Goal: Task Accomplishment & Management: Manage account settings

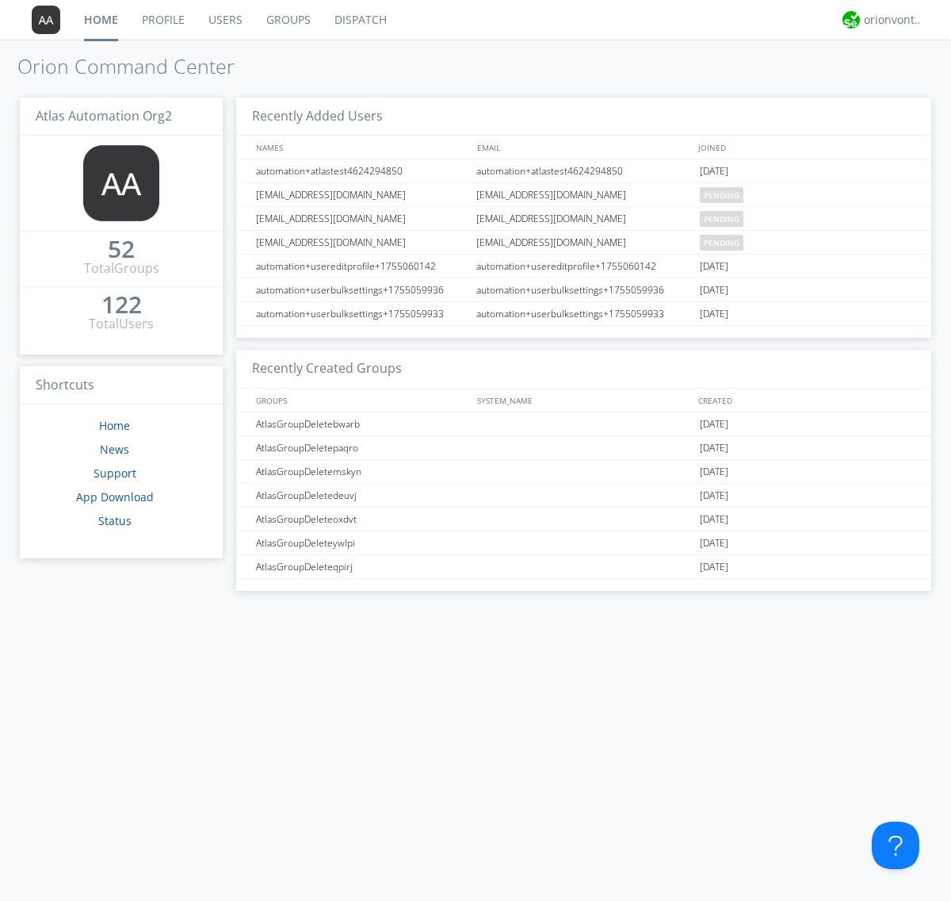
click at [287, 20] on link "Groups" at bounding box center [288, 20] width 68 height 40
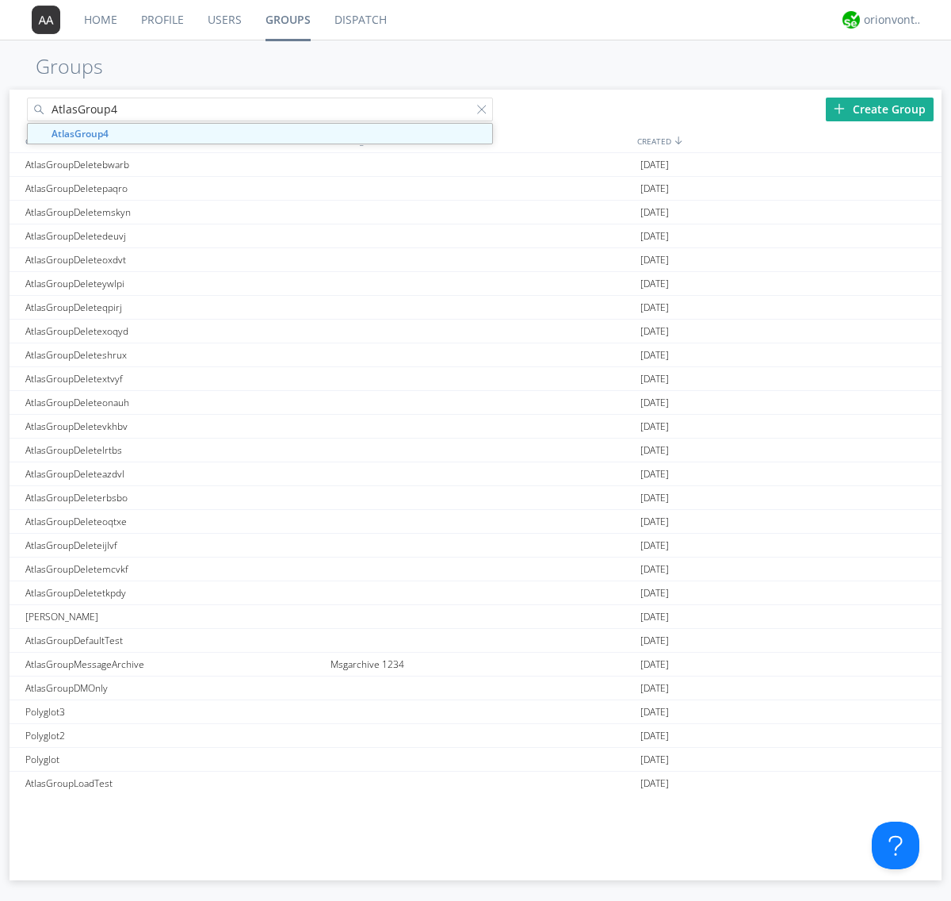
type input "AtlasGroup4"
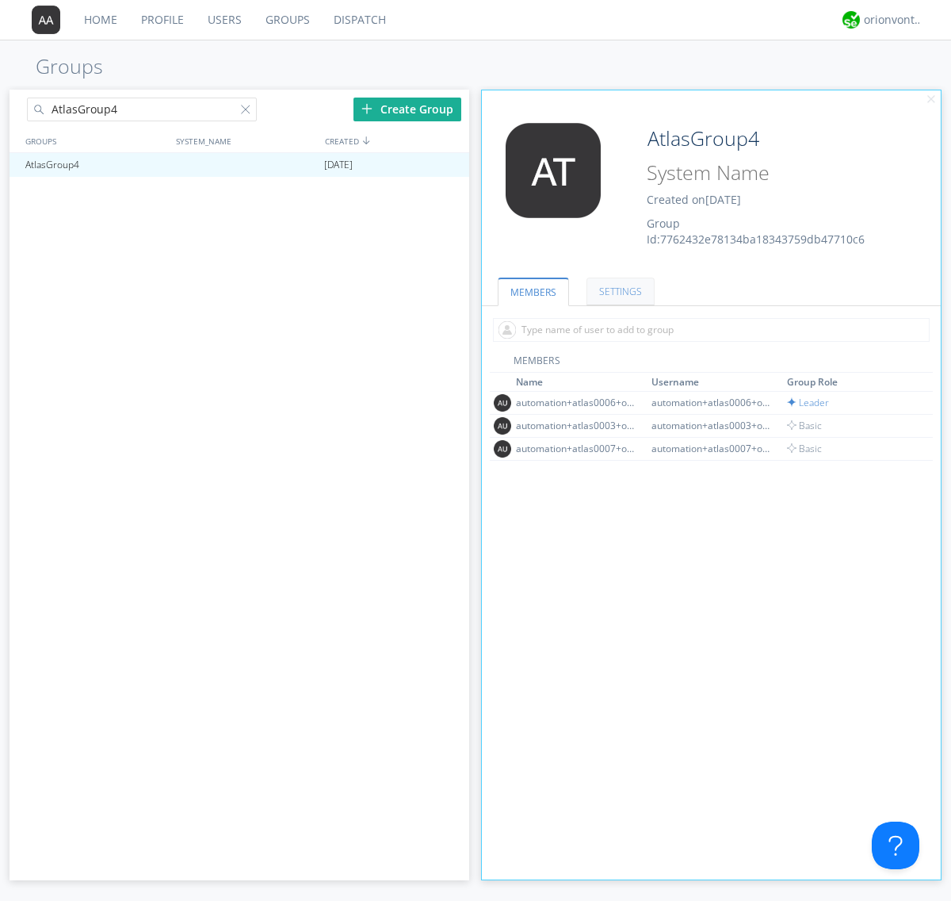
click at [618, 291] on link "SETTINGS" at bounding box center [621, 291] width 68 height 28
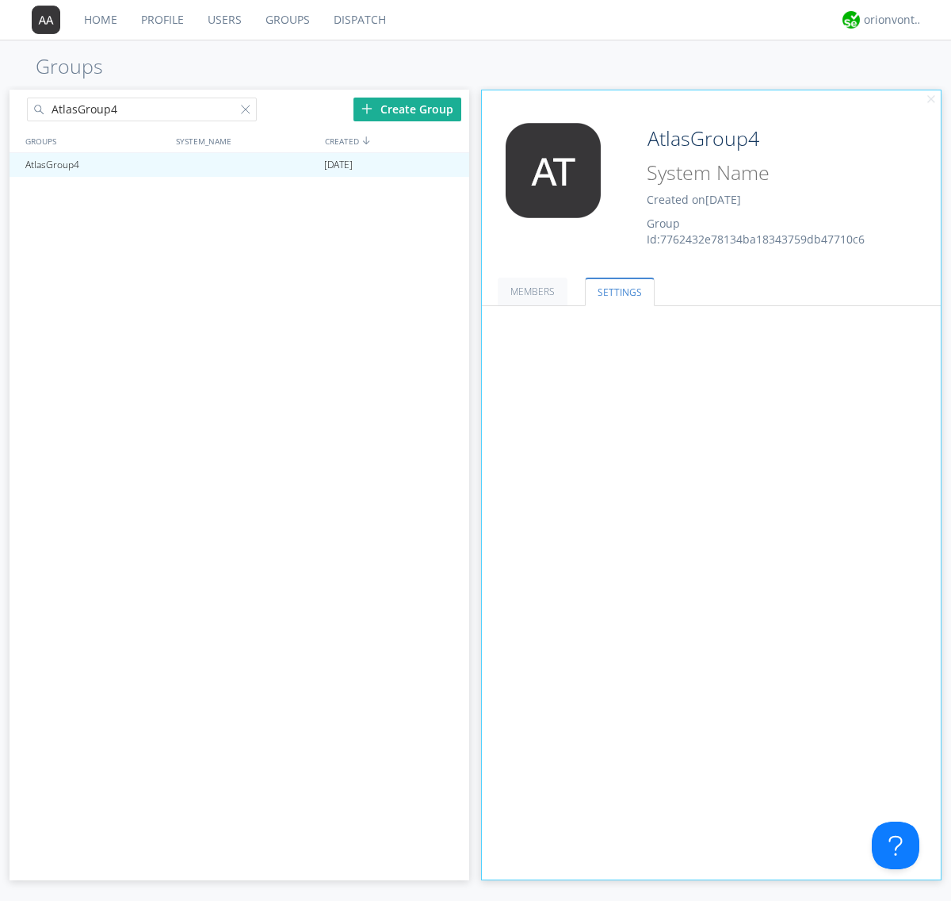
click at [0, 0] on button "Everyone" at bounding box center [0, 0] width 0 height 0
click at [0, 0] on link "Leaders only" at bounding box center [0, 0] width 0 height 0
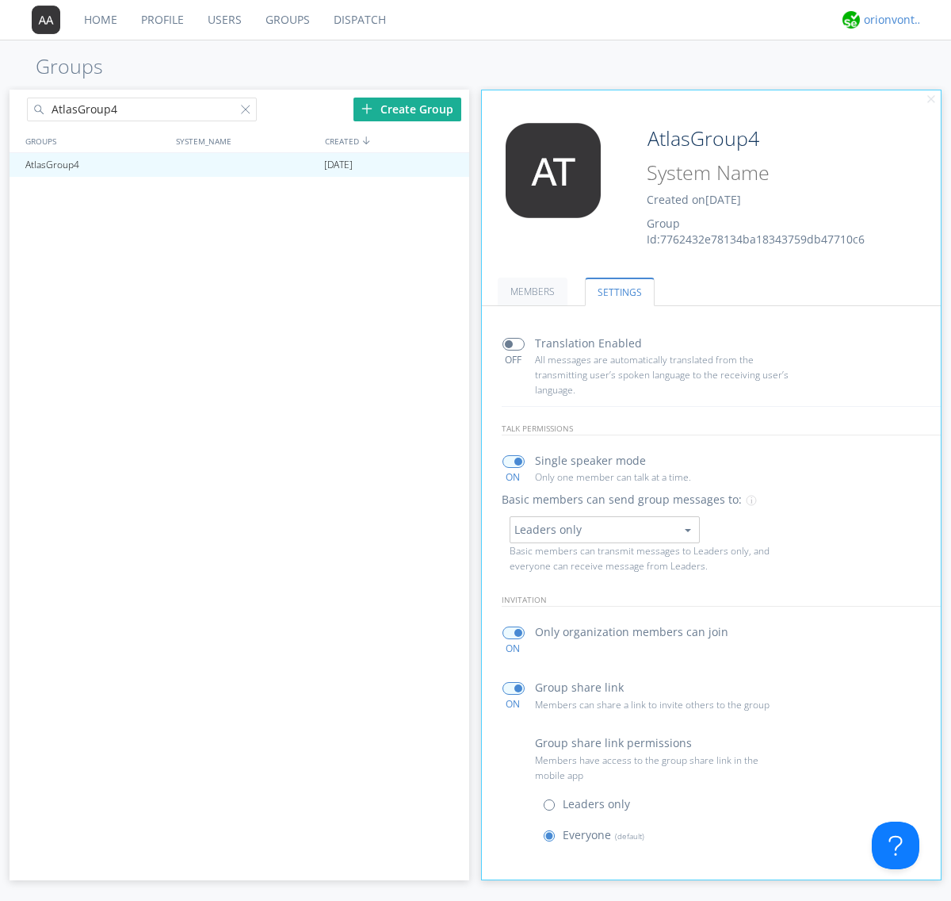
click at [889, 20] on div "orionvontas+atlas+automation+org2" at bounding box center [893, 20] width 59 height 16
click at [901, 83] on div "Log Out" at bounding box center [902, 84] width 82 height 29
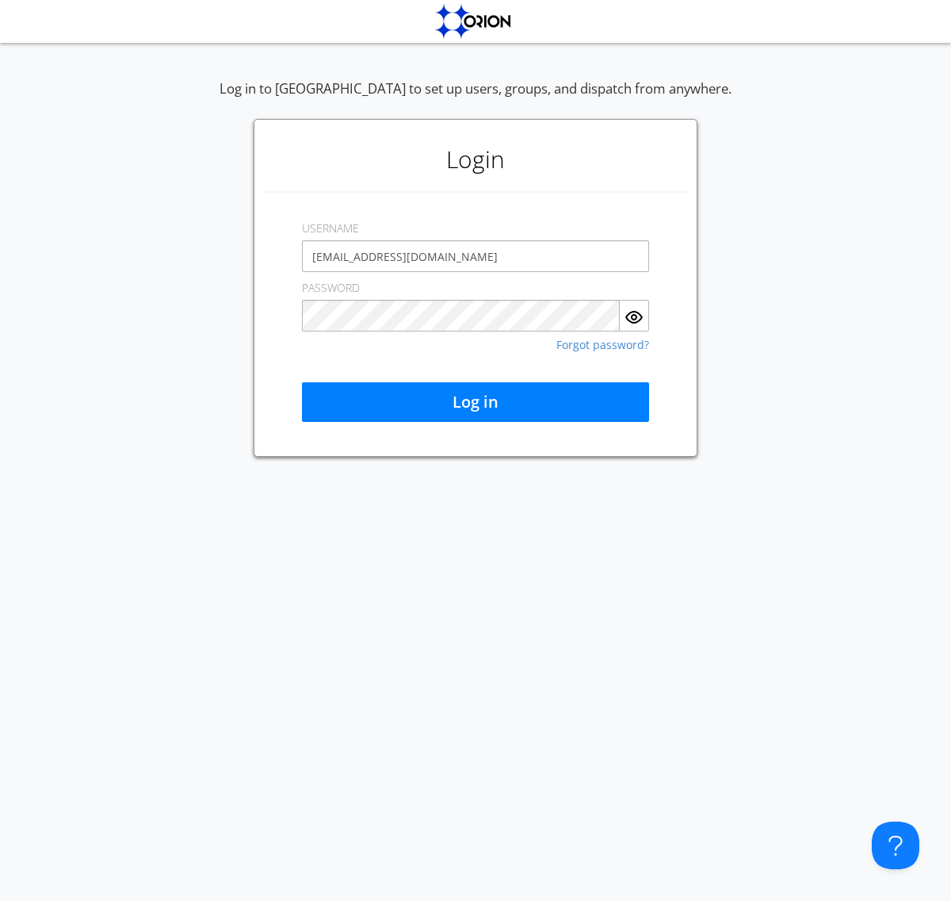
type input "[EMAIL_ADDRESS][DOMAIN_NAME]"
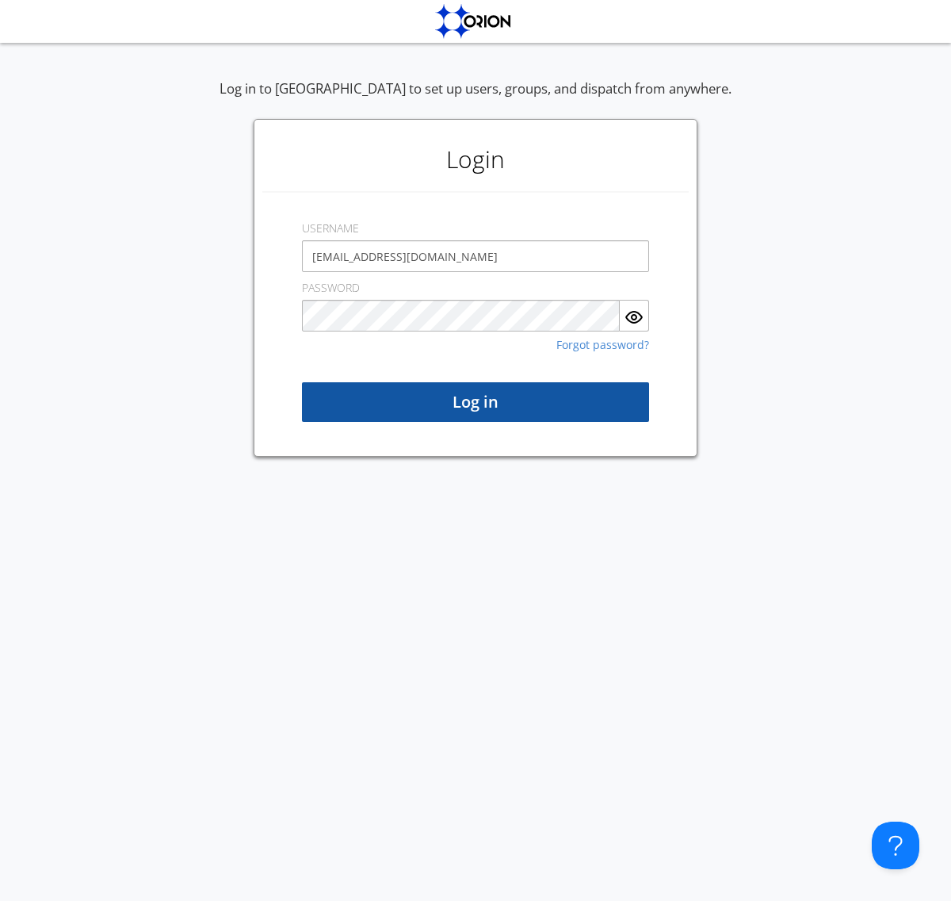
click at [476, 402] on button "Log in" at bounding box center [475, 402] width 347 height 40
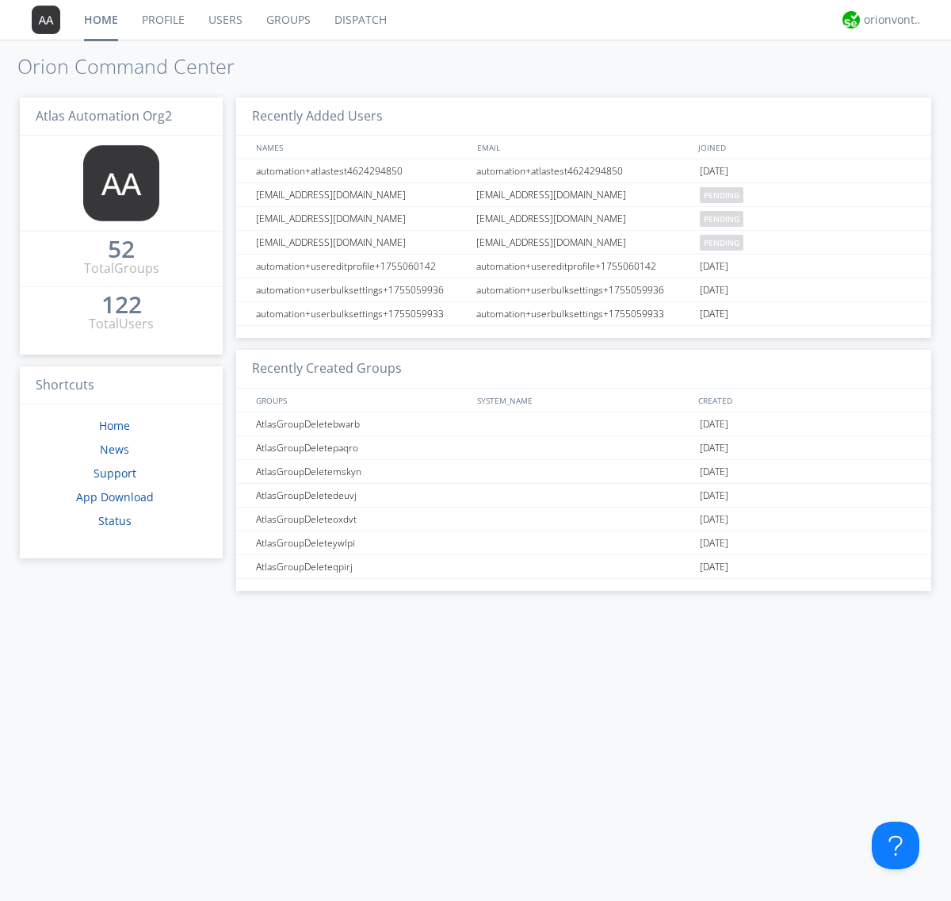
click at [287, 20] on link "Groups" at bounding box center [288, 20] width 68 height 40
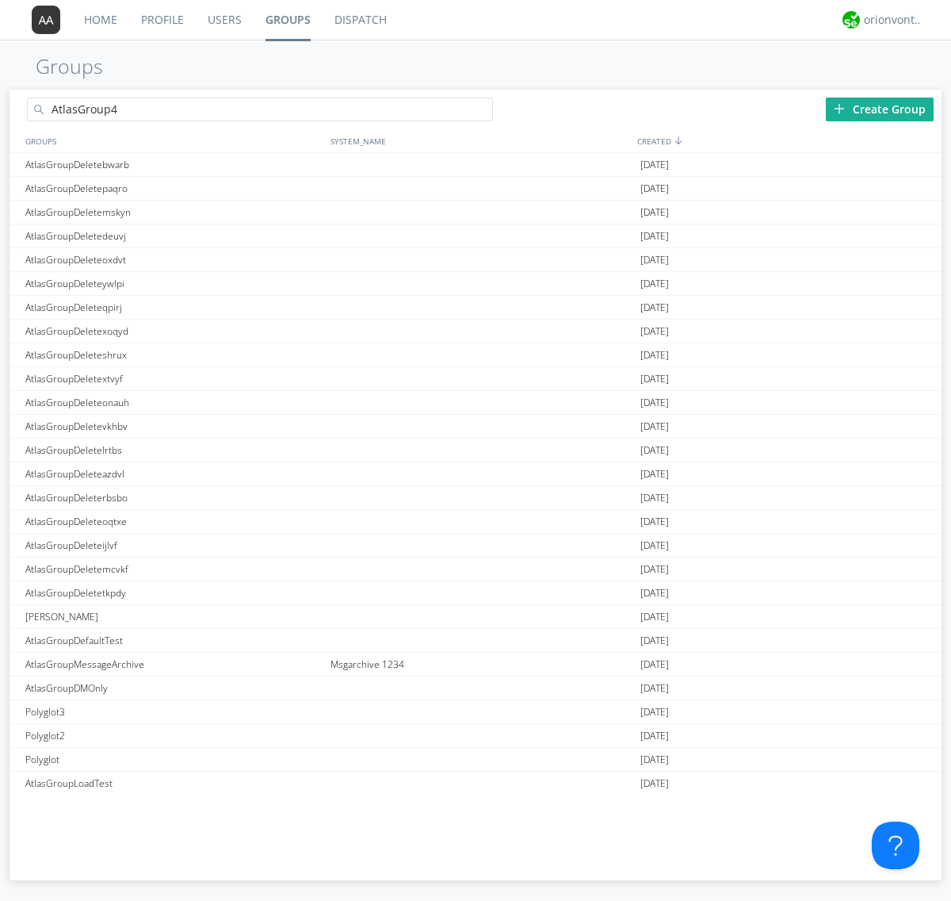
type input "AtlasGroup4"
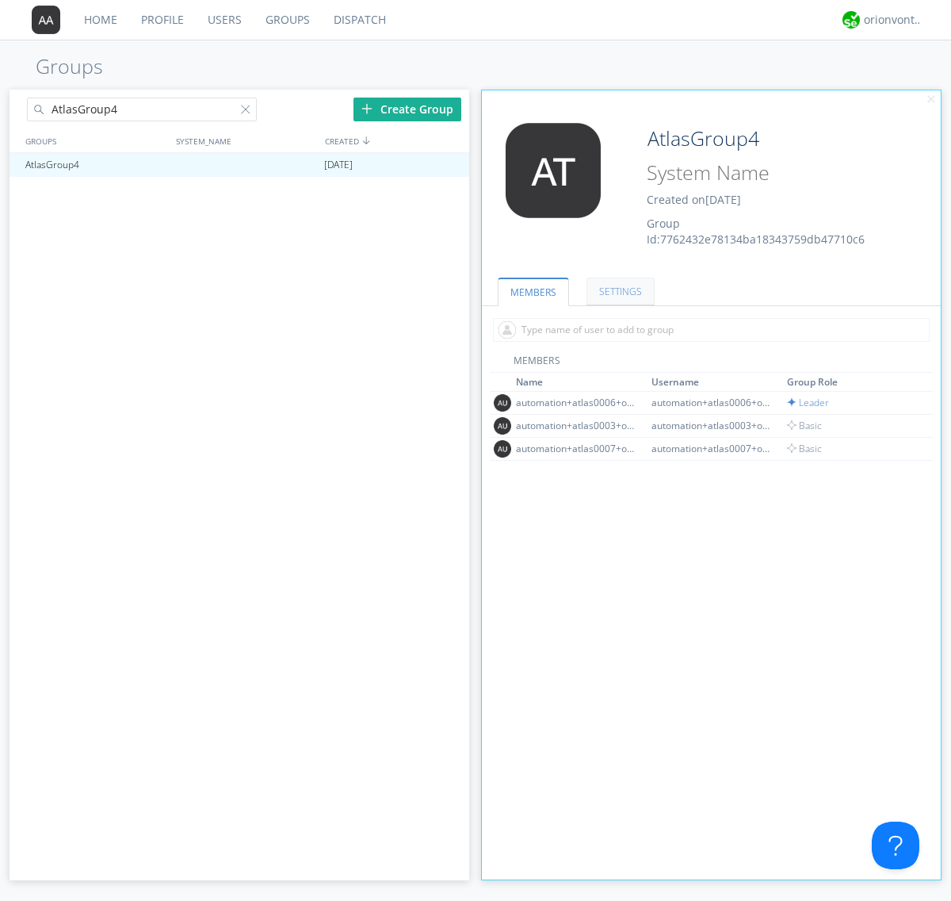
click at [618, 291] on link "SETTINGS" at bounding box center [621, 291] width 68 height 28
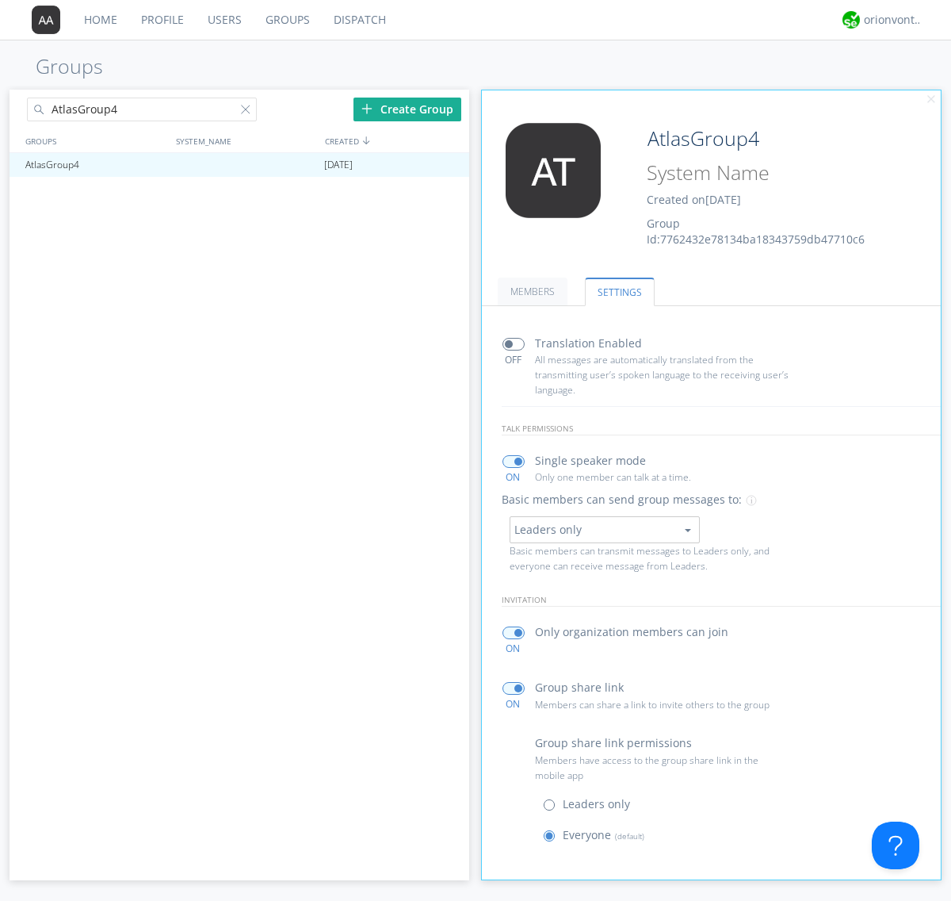
click at [604, 529] on button "Leaders only" at bounding box center [605, 529] width 190 height 27
click at [0, 0] on link "No One (Direct Messages Only)" at bounding box center [0, 0] width 0 height 0
click at [604, 529] on button "No One (Direct Messages Only)" at bounding box center [605, 529] width 190 height 27
click at [0, 0] on link "Everyone" at bounding box center [0, 0] width 0 height 0
click at [889, 20] on div "orionvontas+atlas+automation+org2" at bounding box center [893, 20] width 59 height 16
